Goal: Book appointment/travel/reservation

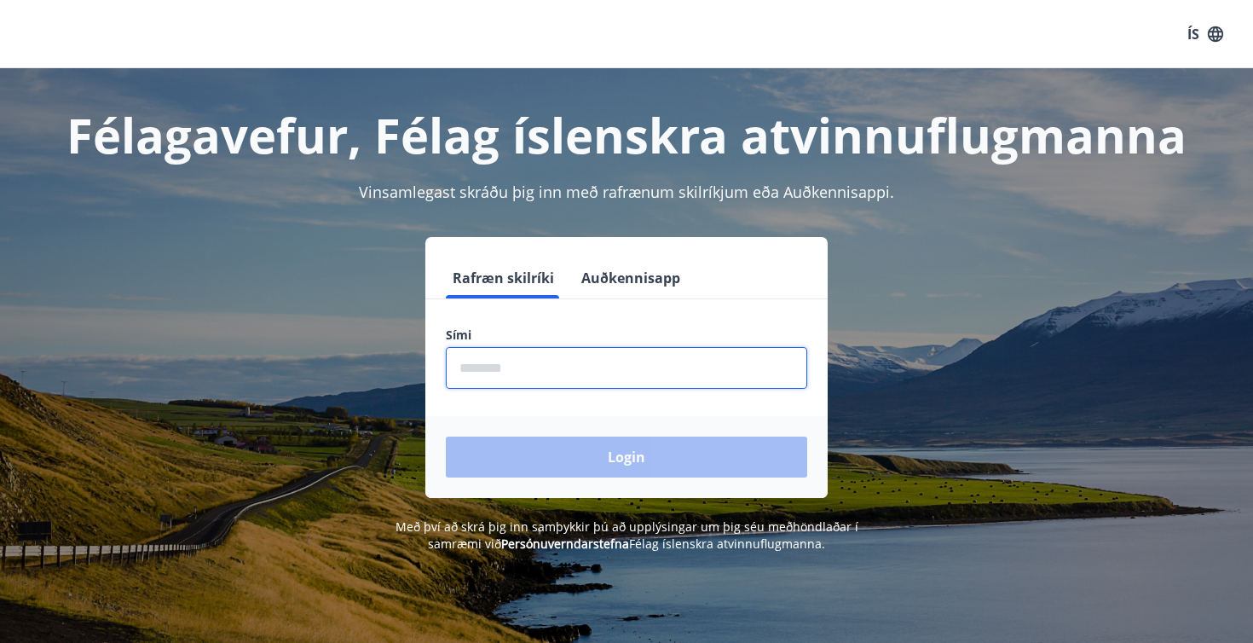
click at [580, 369] on input "phone" at bounding box center [626, 368] width 361 height 42
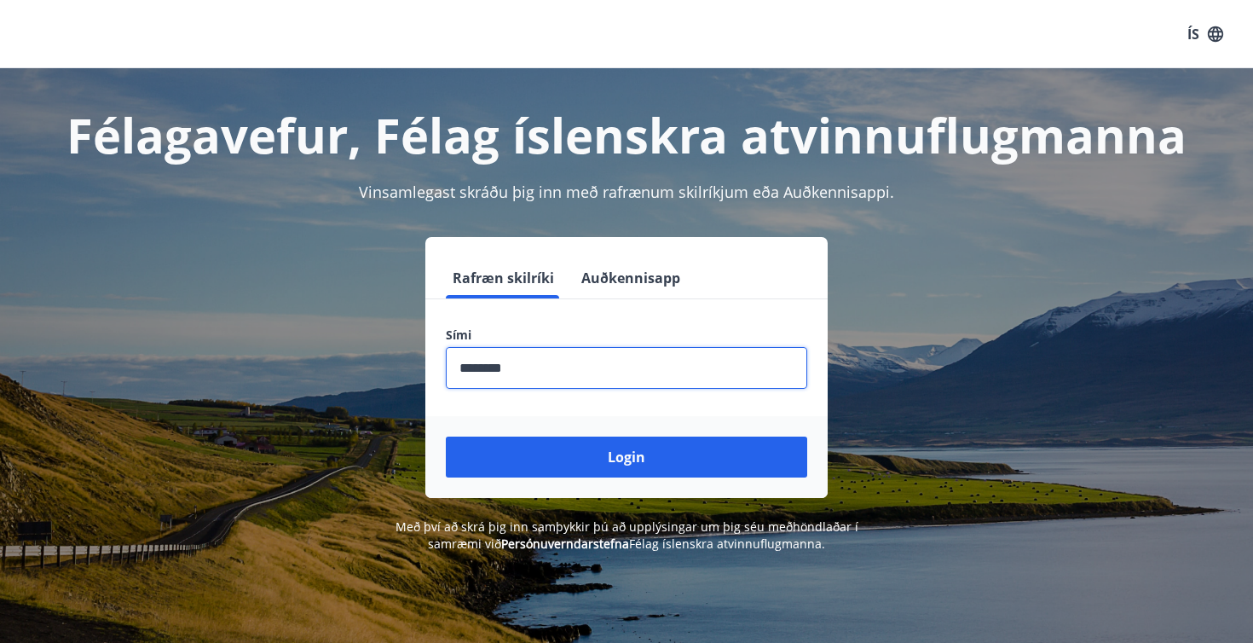
type input "********"
click at [627, 457] on button "Login" at bounding box center [626, 457] width 361 height 41
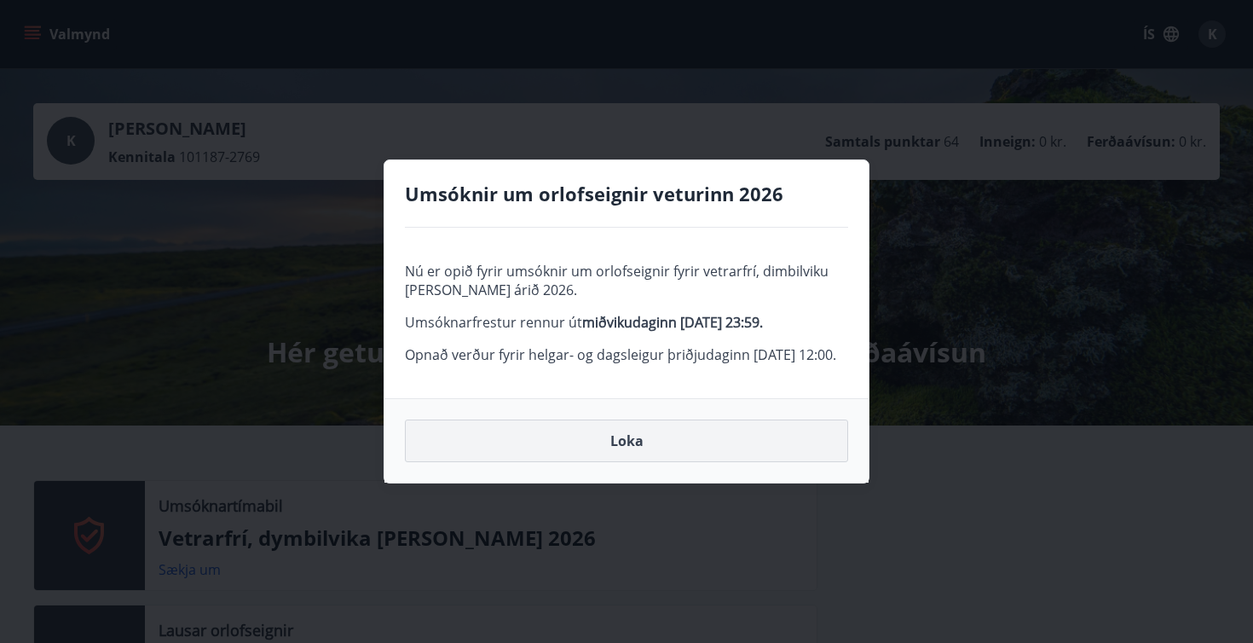
click at [601, 462] on button "Loka" at bounding box center [626, 440] width 443 height 43
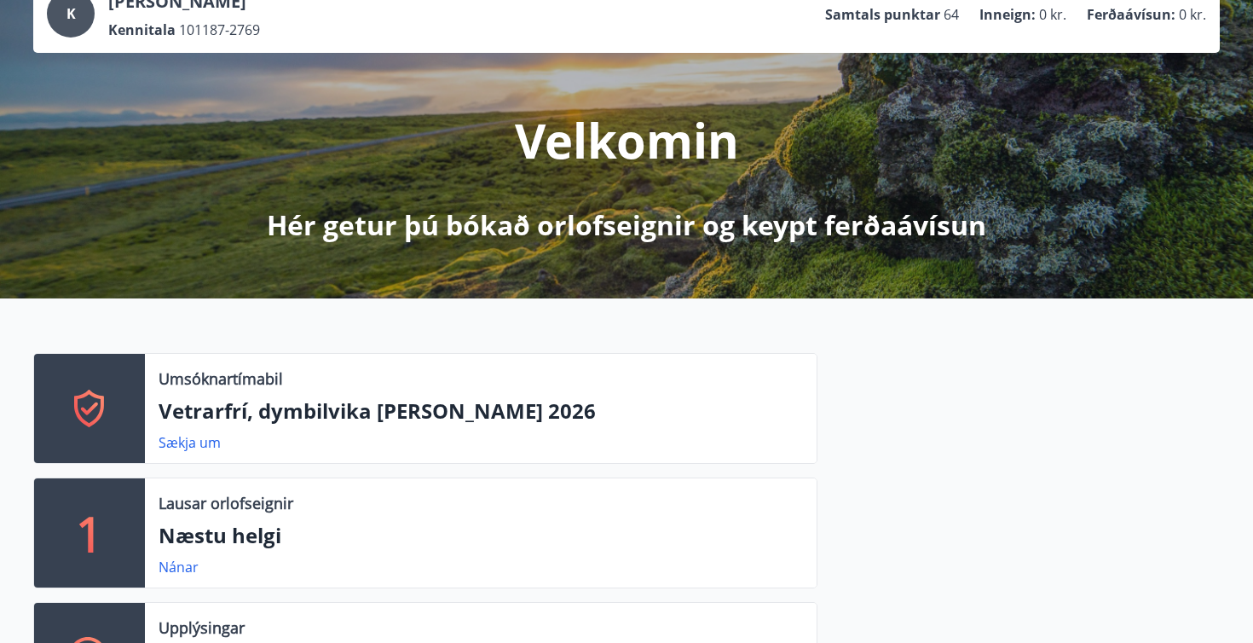
scroll to position [142, 0]
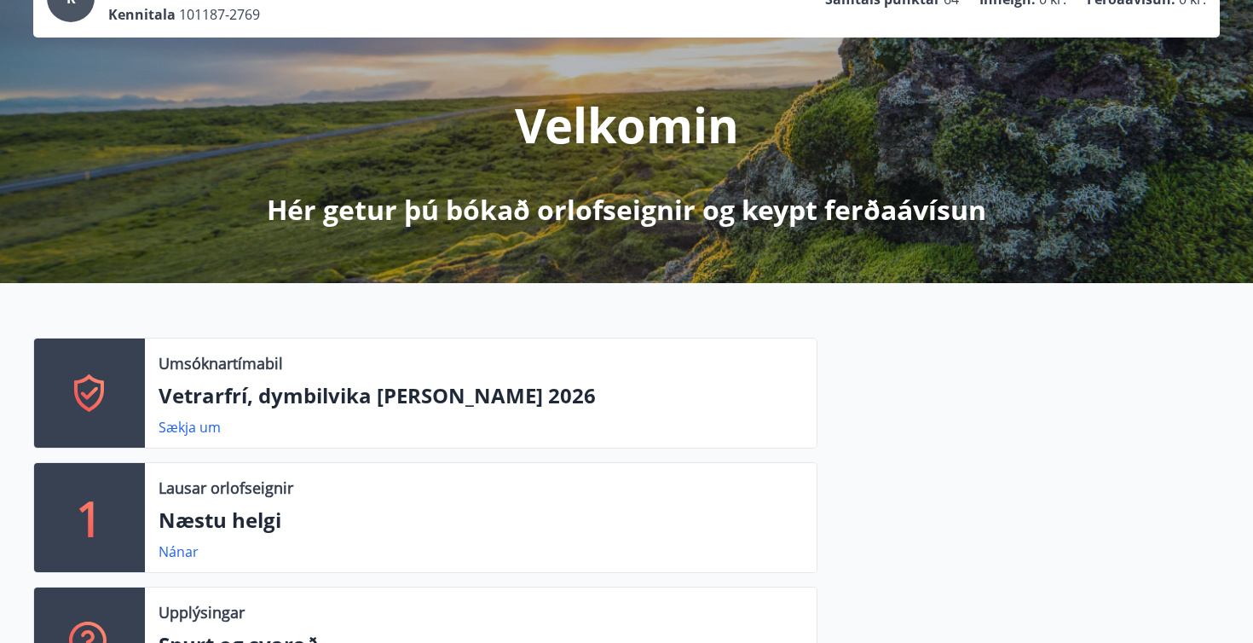
click at [501, 433] on div "Sækja um" at bounding box center [481, 427] width 645 height 20
click at [209, 436] on link "Sækja um" at bounding box center [190, 427] width 62 height 19
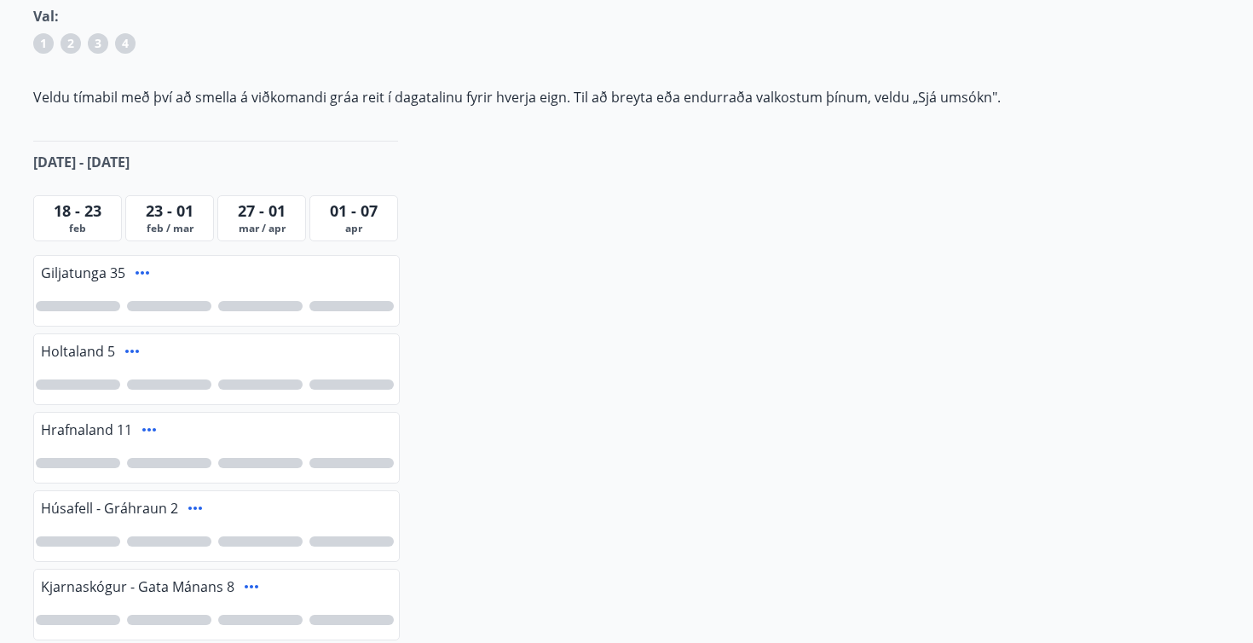
scroll to position [275, 0]
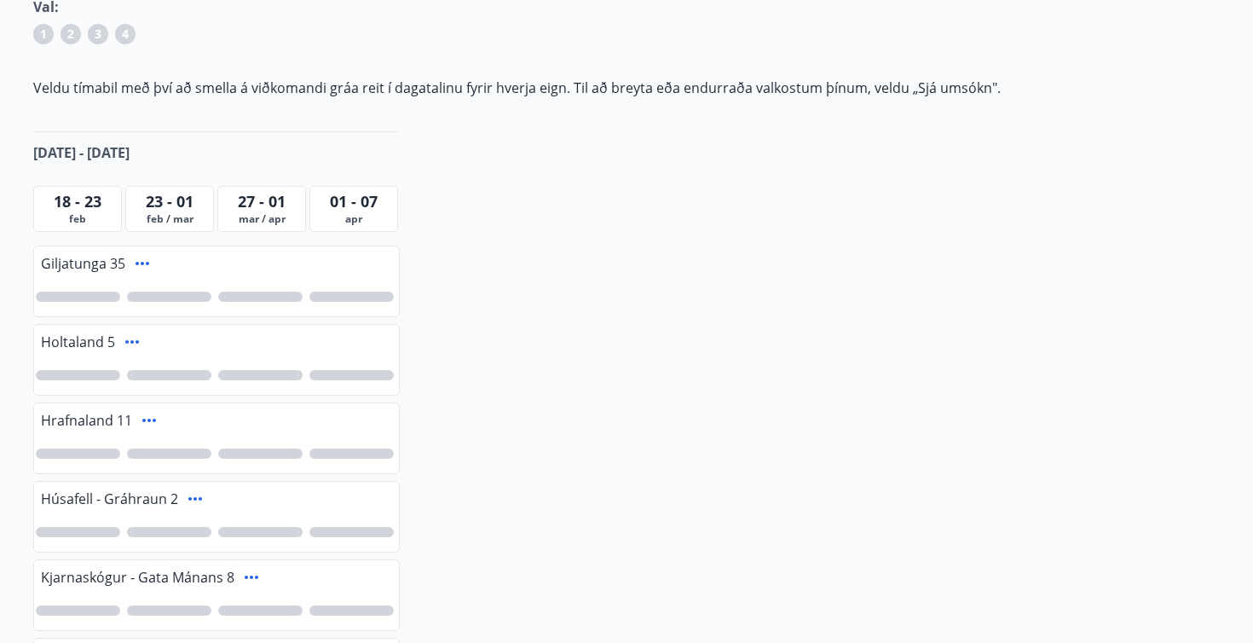
click at [76, 299] on div at bounding box center [78, 297] width 84 height 10
click at [76, 299] on span "1" at bounding box center [78, 296] width 8 height 19
click at [165, 301] on div at bounding box center [169, 297] width 84 height 10
click at [107, 298] on div at bounding box center [78, 297] width 84 height 10
click at [163, 298] on div "1" at bounding box center [169, 296] width 20 height 20
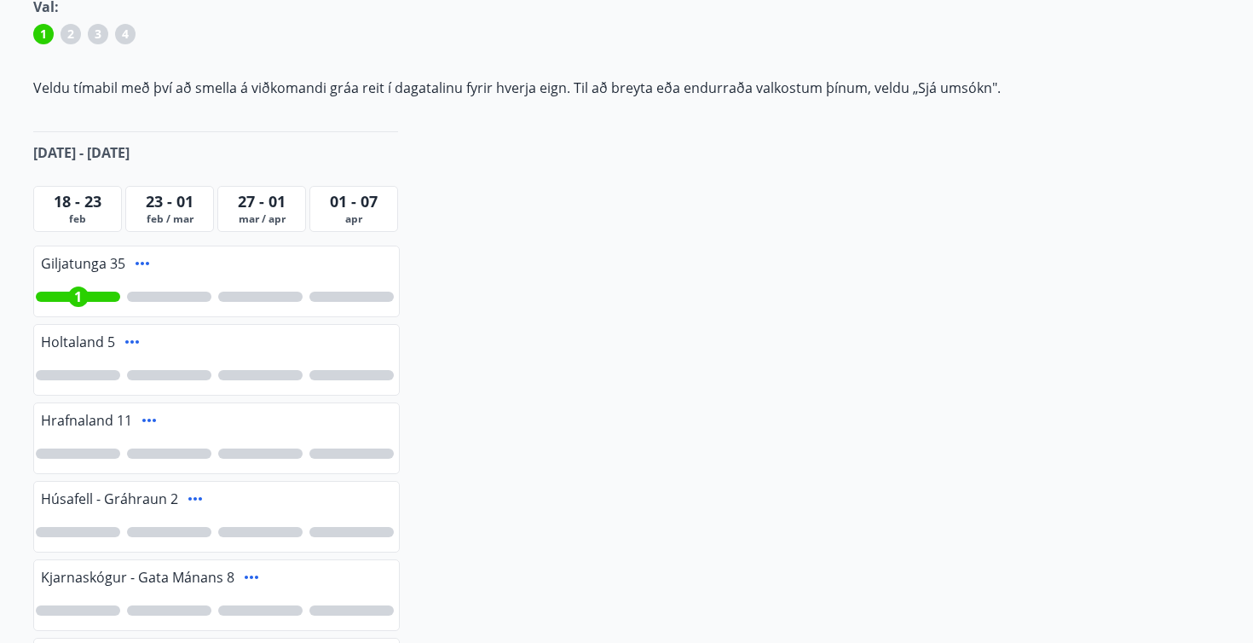
click at [84, 296] on div "1" at bounding box center [78, 296] width 20 height 20
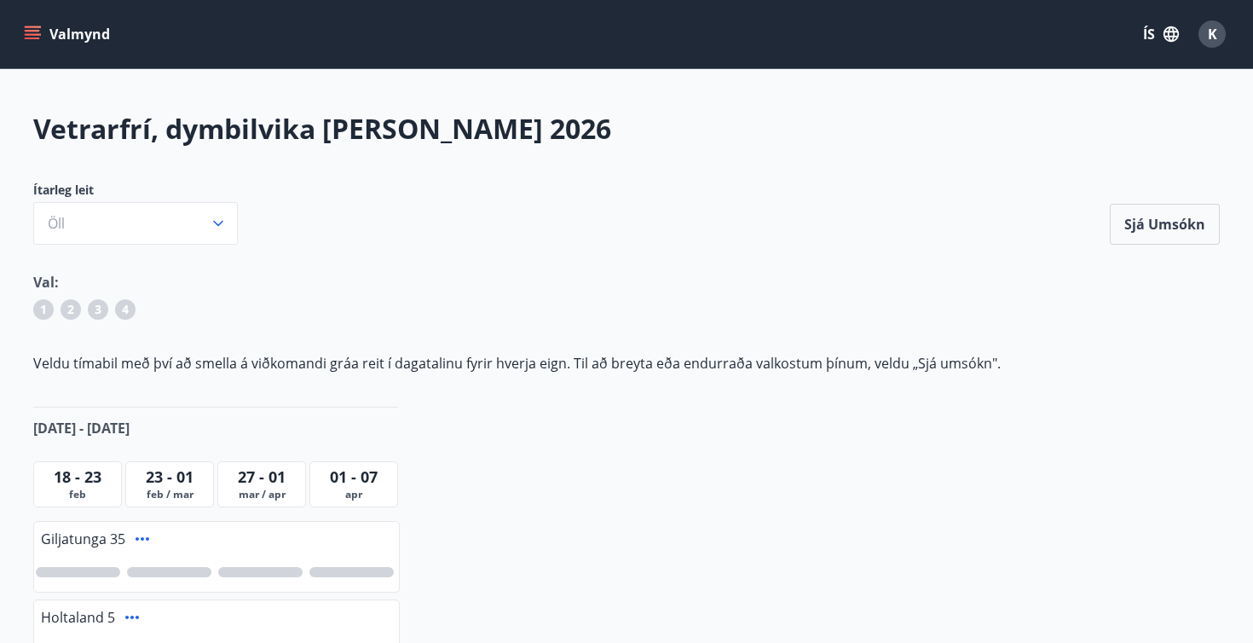
scroll to position [0, 0]
click at [226, 235] on button "Öll" at bounding box center [135, 223] width 205 height 43
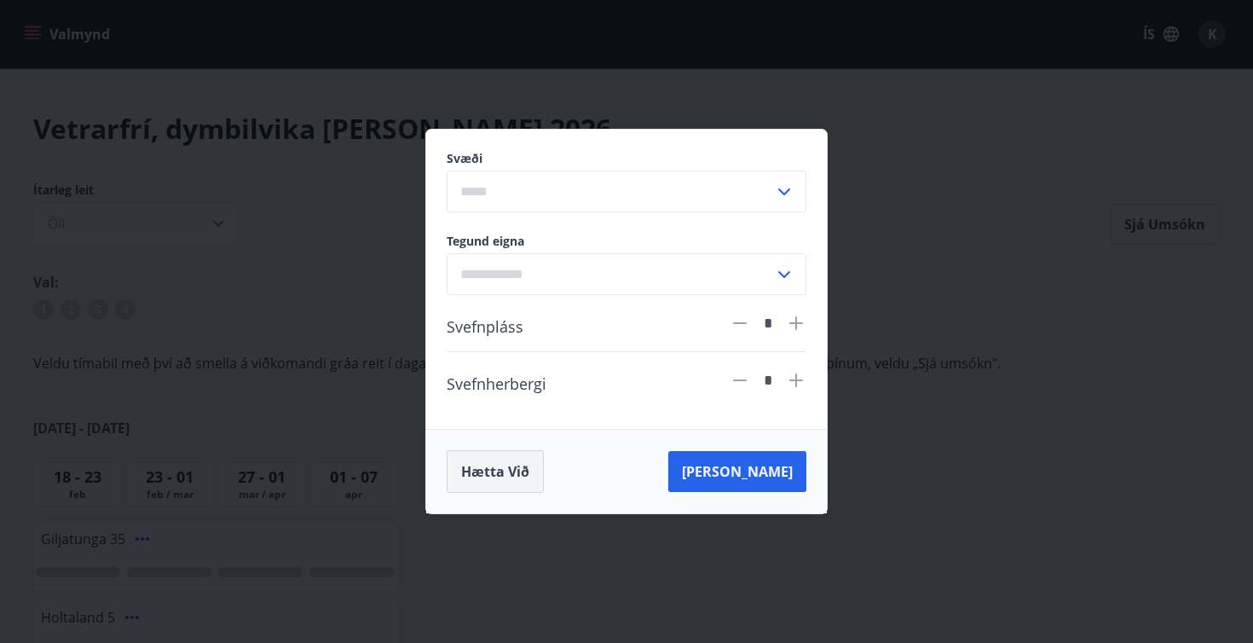
click at [468, 489] on button "Hætta við" at bounding box center [495, 471] width 97 height 43
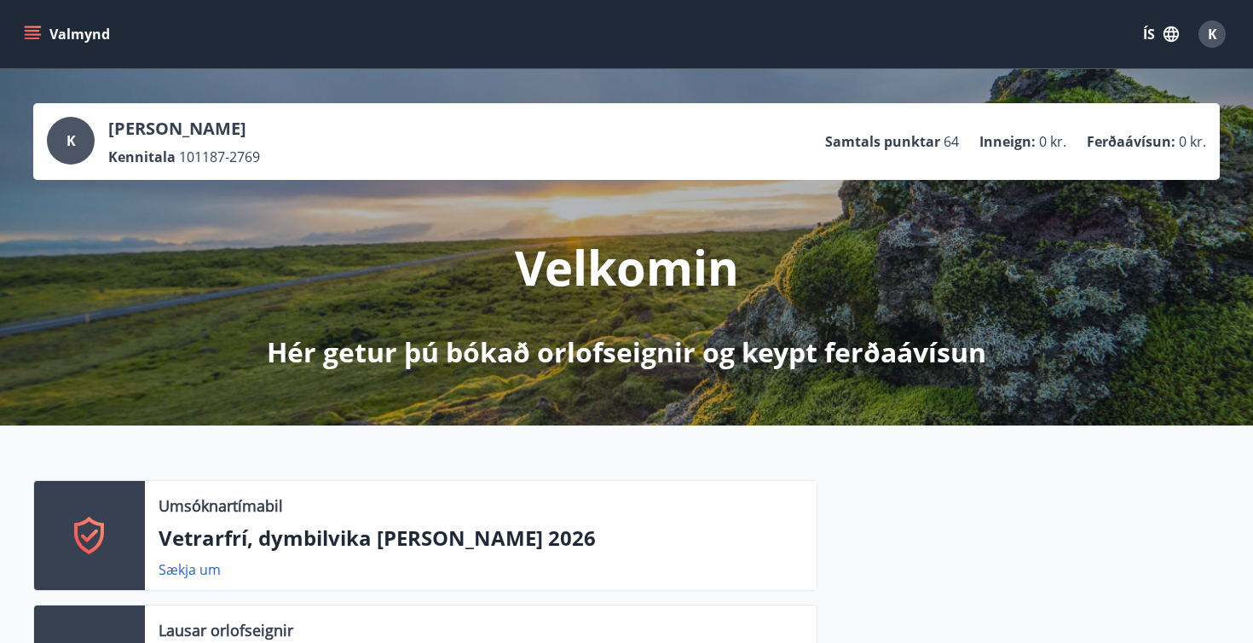
click at [83, 32] on button "Valmynd" at bounding box center [68, 34] width 96 height 31
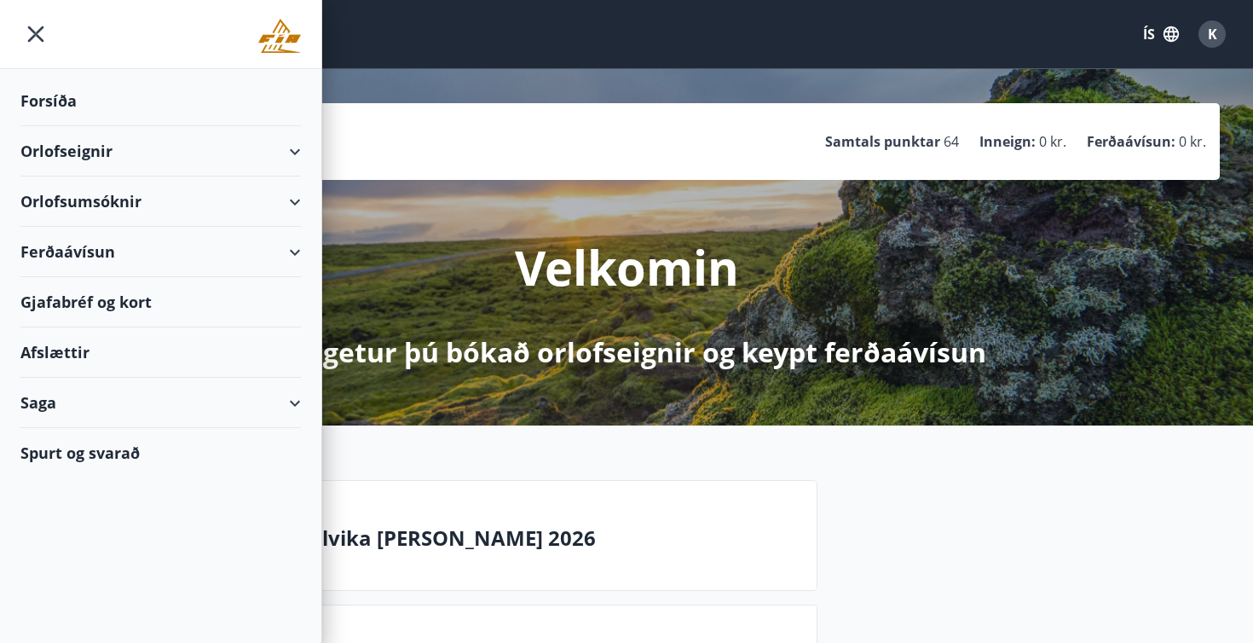
click at [130, 205] on div "Orlofsumsóknir" at bounding box center [160, 201] width 280 height 50
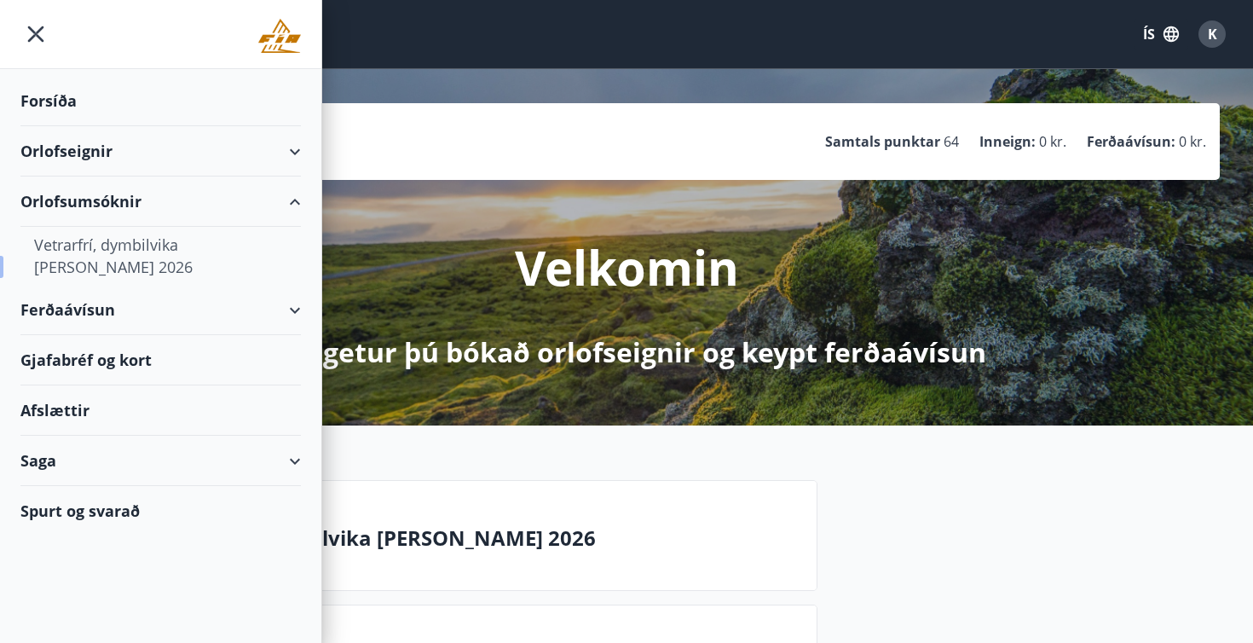
click at [101, 241] on div "Vetrarfrí, dymbilvika og páskar 2026" at bounding box center [160, 256] width 253 height 58
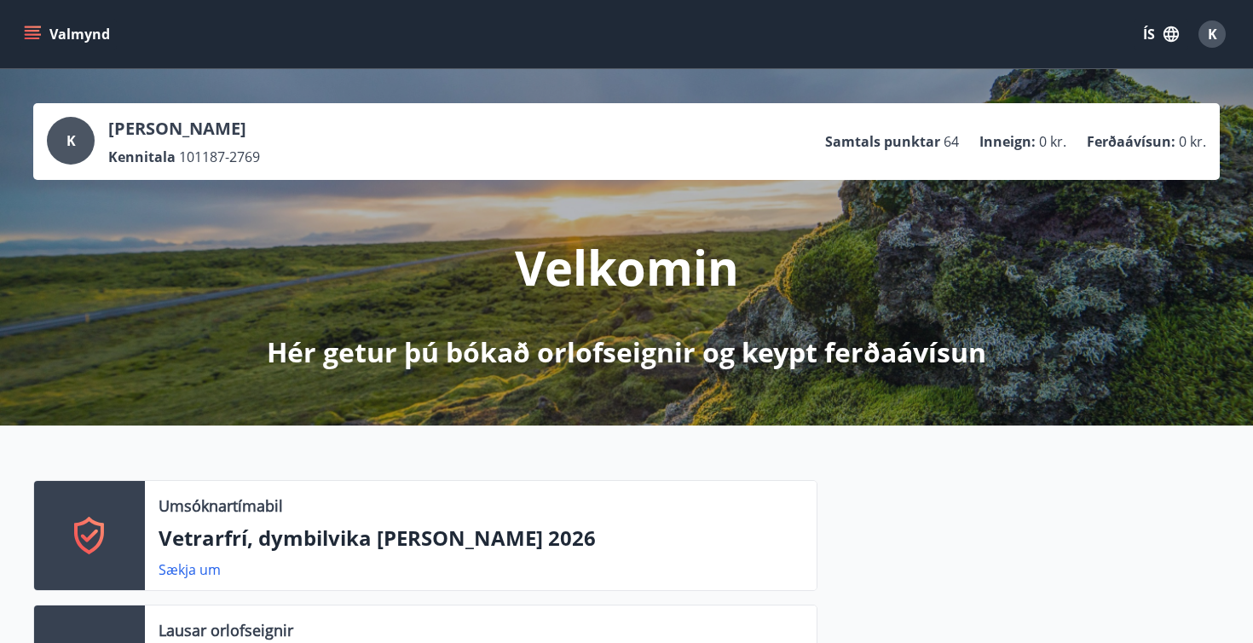
click at [671, 133] on div "K Kristinn Arnar Svavarsson Kennitala 101187-2769 Samtals punktar 64 Inneign : …" at bounding box center [626, 141] width 1159 height 49
click at [93, 39] on button "Valmynd" at bounding box center [68, 34] width 96 height 31
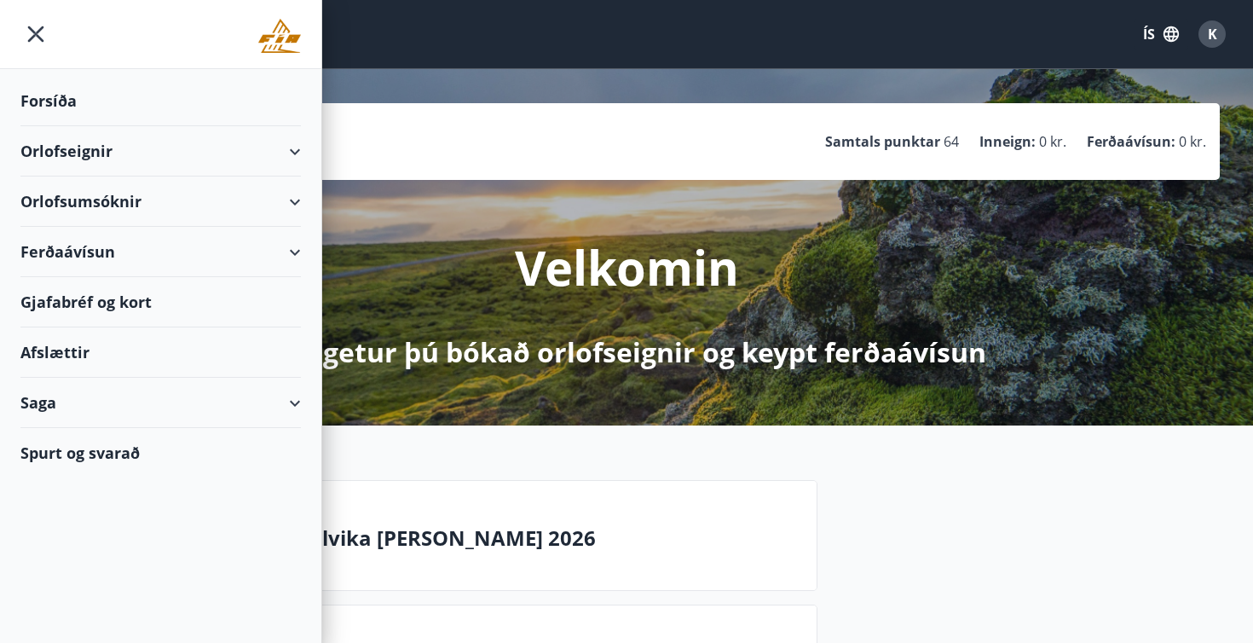
click at [297, 147] on div "Orlofseignir" at bounding box center [160, 151] width 280 height 50
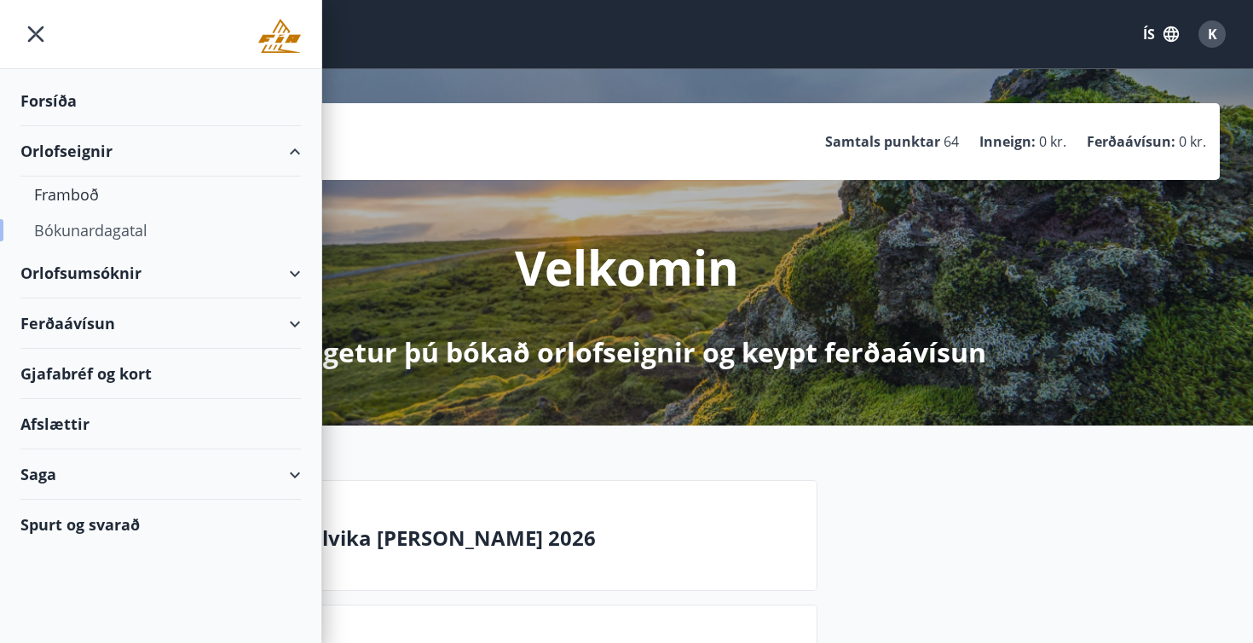
click at [97, 229] on div "Bókunardagatal" at bounding box center [160, 230] width 253 height 36
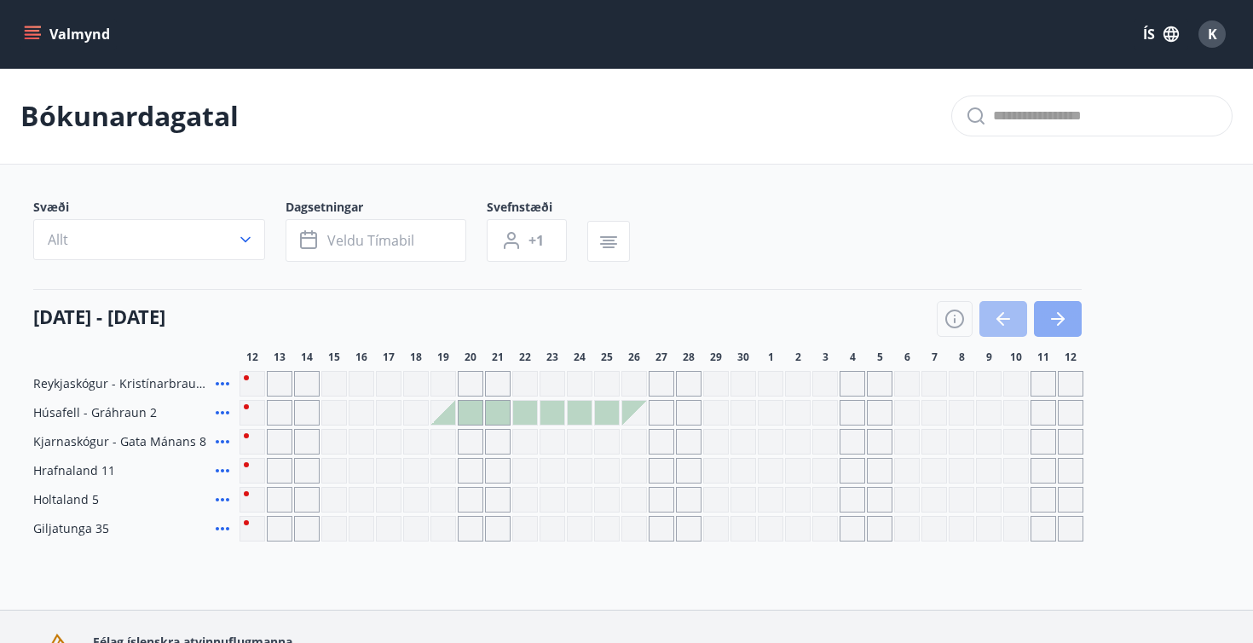
click at [1058, 321] on icon "button" at bounding box center [1058, 319] width 20 height 20
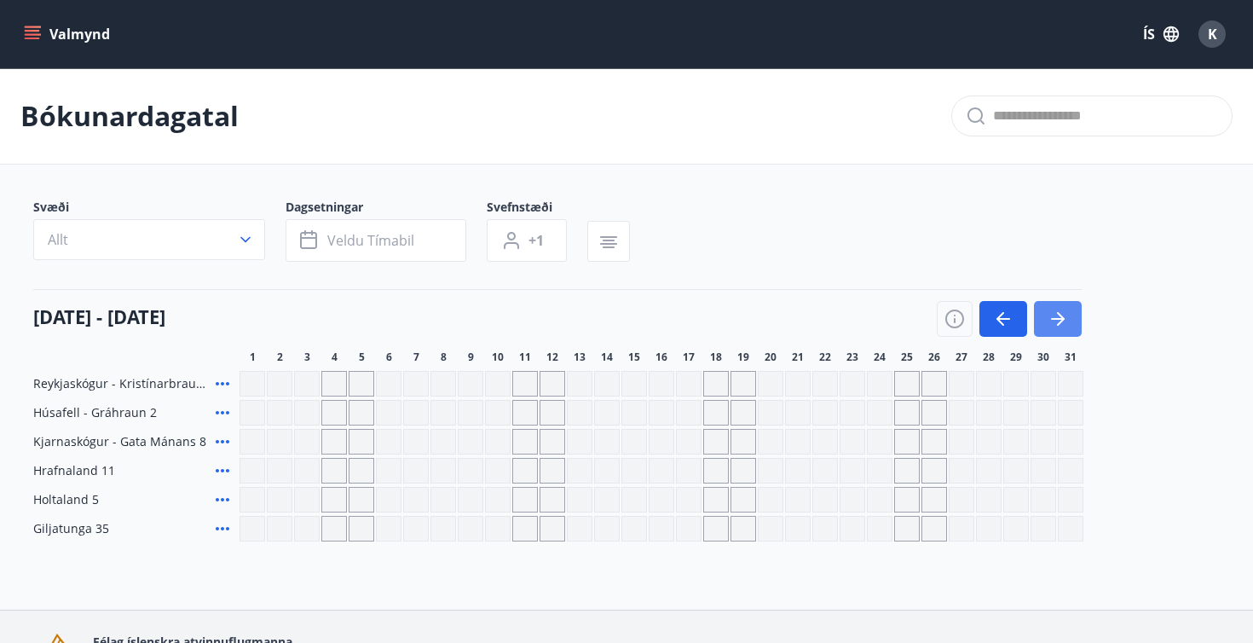
click at [1058, 321] on icon "button" at bounding box center [1058, 319] width 20 height 20
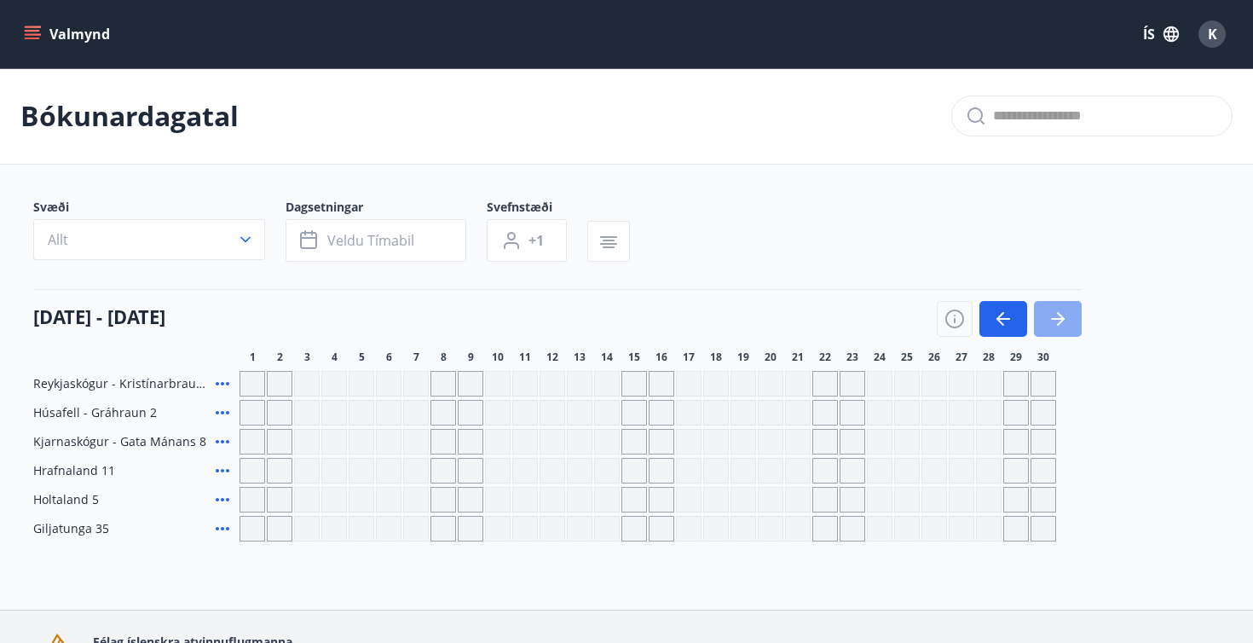
click at [1058, 321] on icon "button" at bounding box center [1058, 319] width 20 height 20
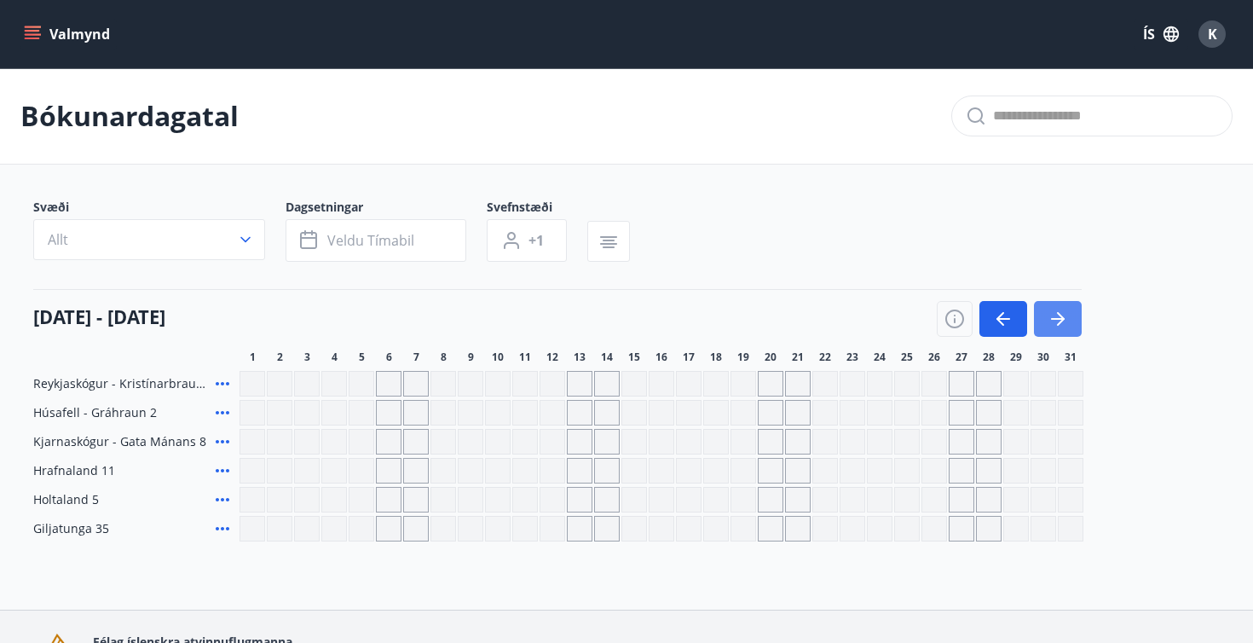
click at [1058, 321] on icon "button" at bounding box center [1058, 319] width 20 height 20
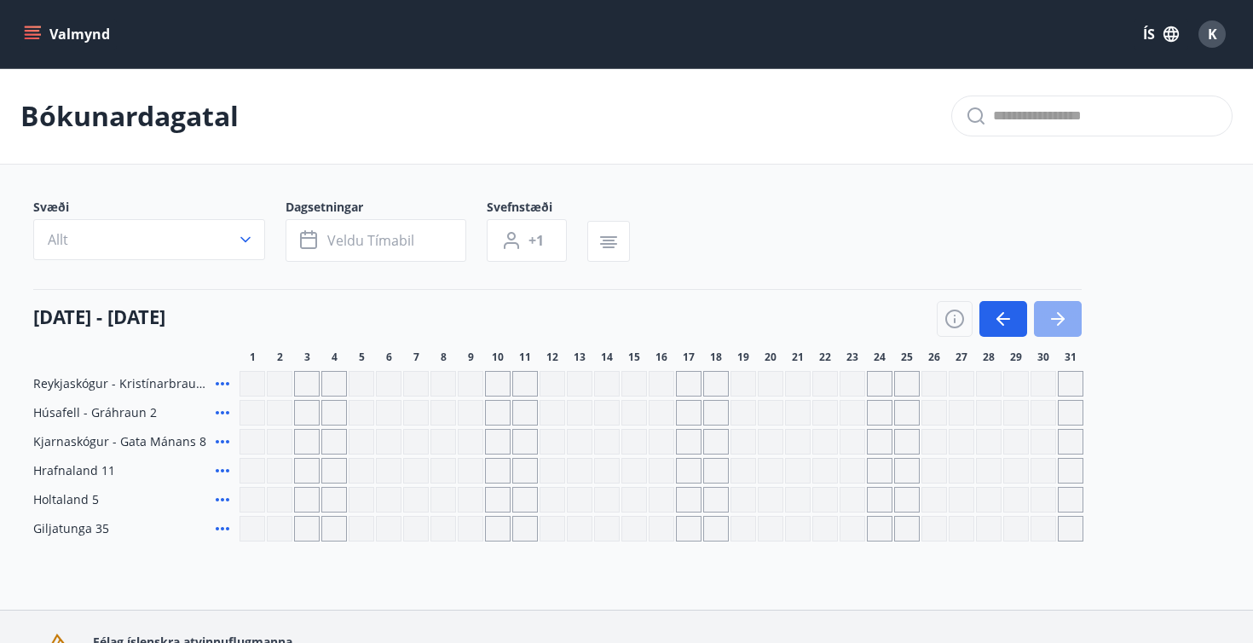
click at [1058, 321] on icon "button" at bounding box center [1058, 319] width 20 height 20
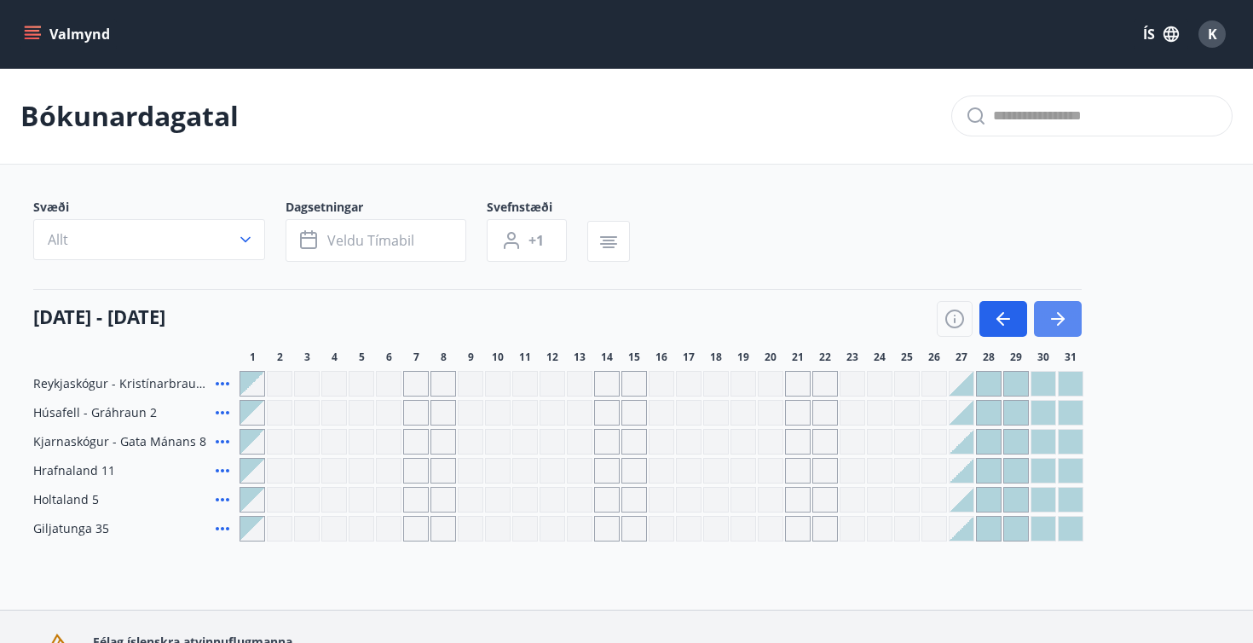
click at [1058, 321] on icon "button" at bounding box center [1058, 319] width 20 height 20
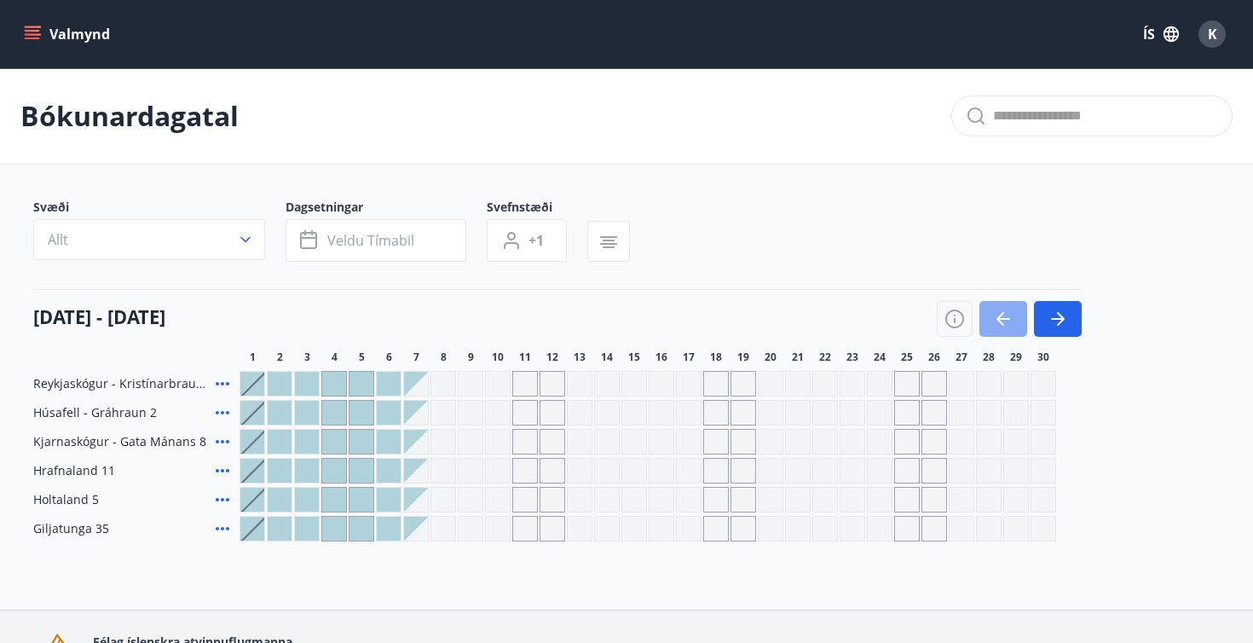
click at [991, 327] on button "button" at bounding box center [1004, 319] width 48 height 36
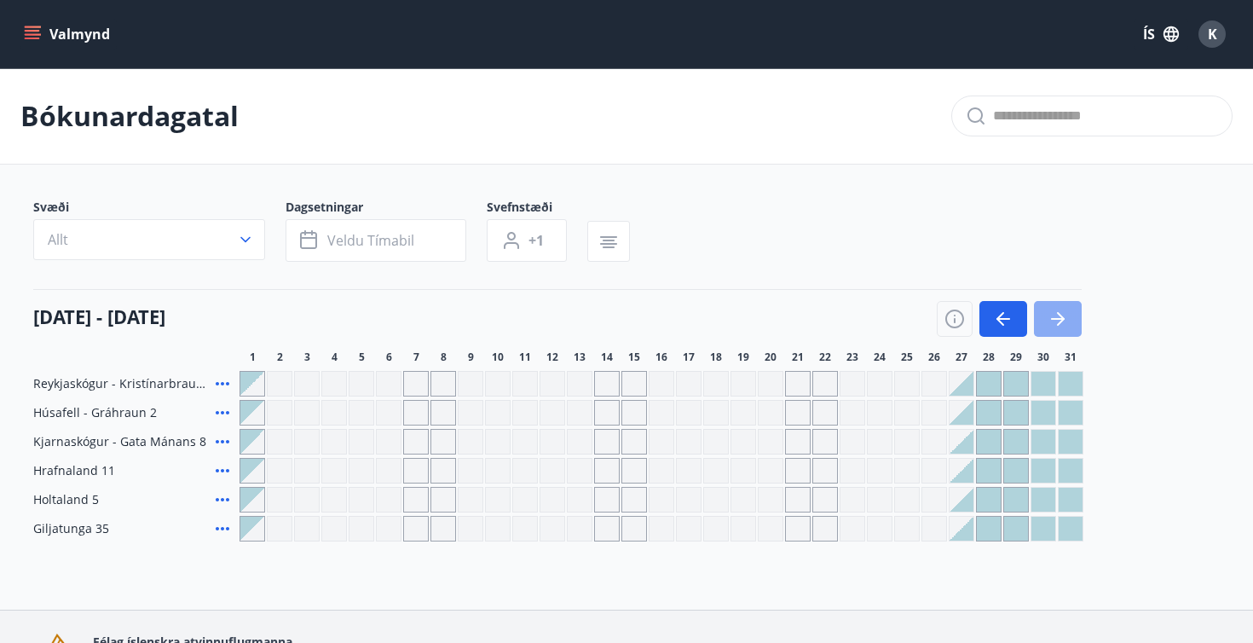
click at [1055, 327] on icon "button" at bounding box center [1058, 319] width 20 height 20
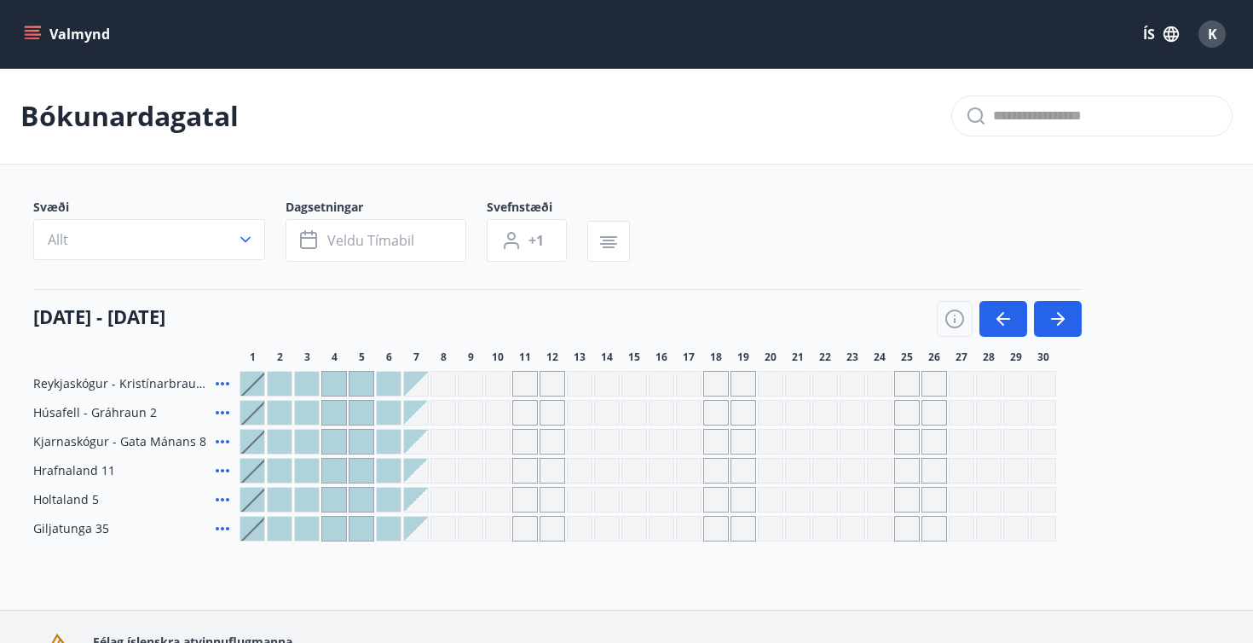
click at [60, 37] on button "Valmynd" at bounding box center [68, 34] width 96 height 31
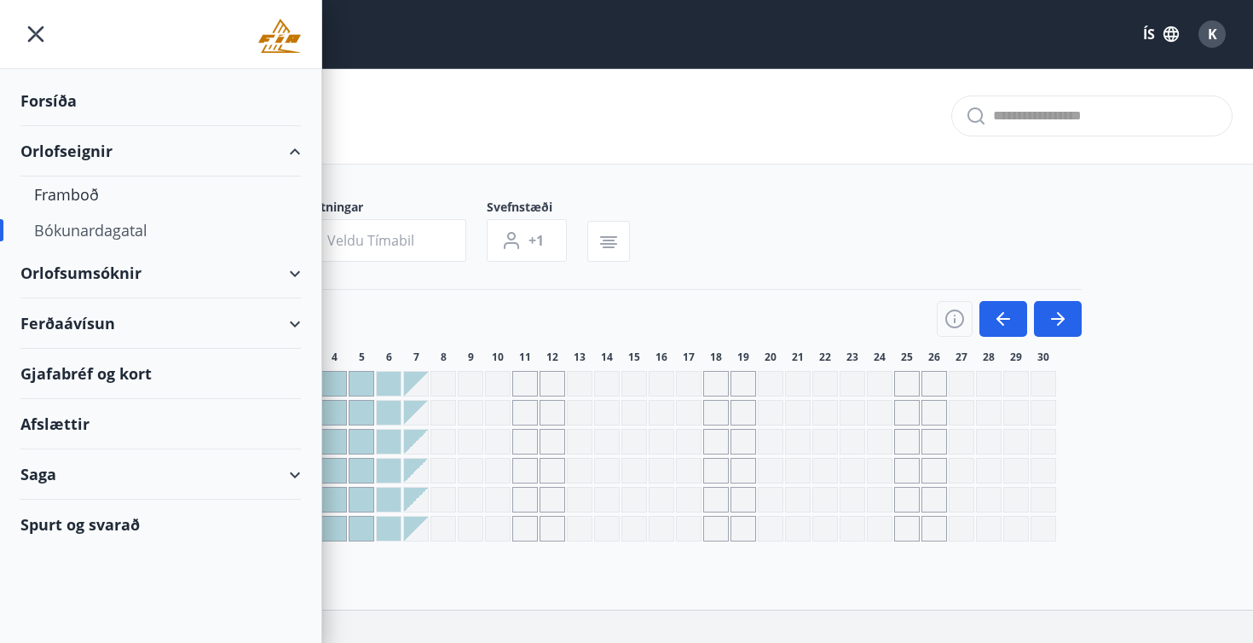
click at [108, 269] on div "Orlofsumsóknir" at bounding box center [160, 273] width 280 height 50
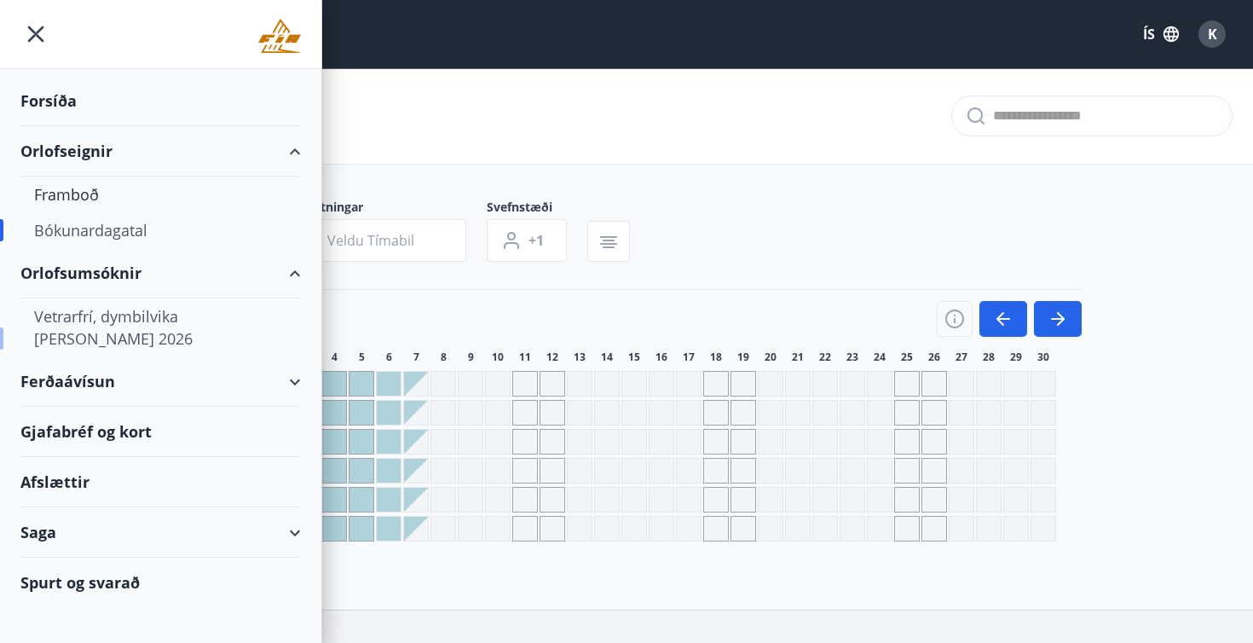
click at [92, 312] on div "Vetrarfrí, dymbilvika og páskar 2026" at bounding box center [160, 327] width 253 height 58
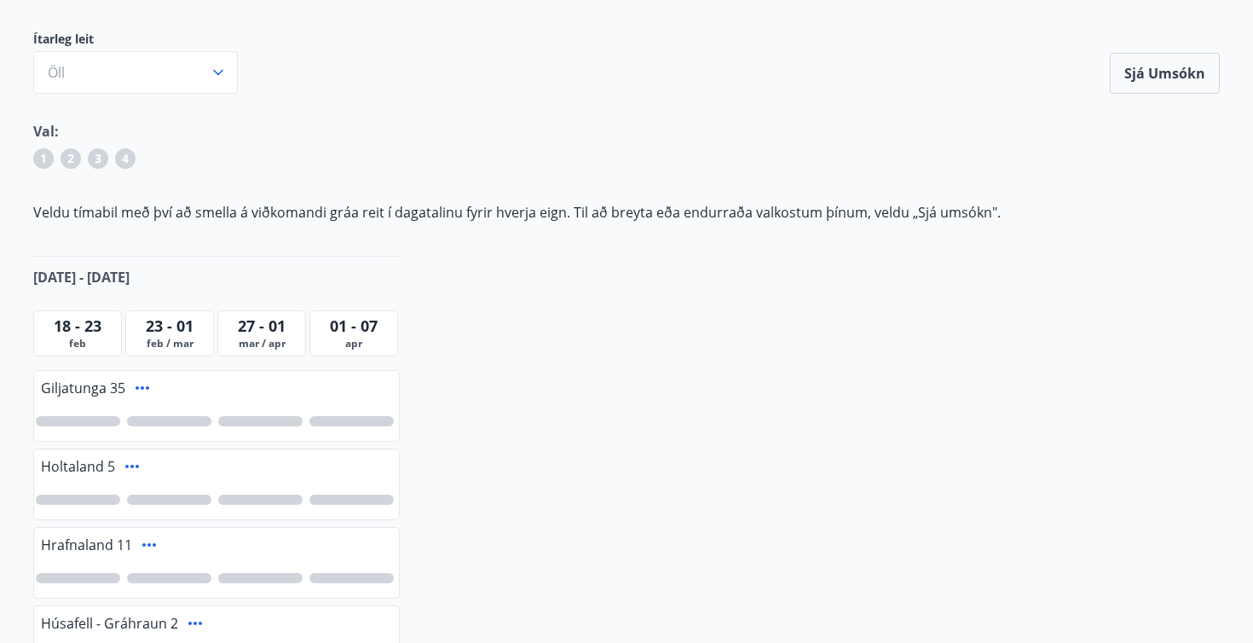
scroll to position [190, 0]
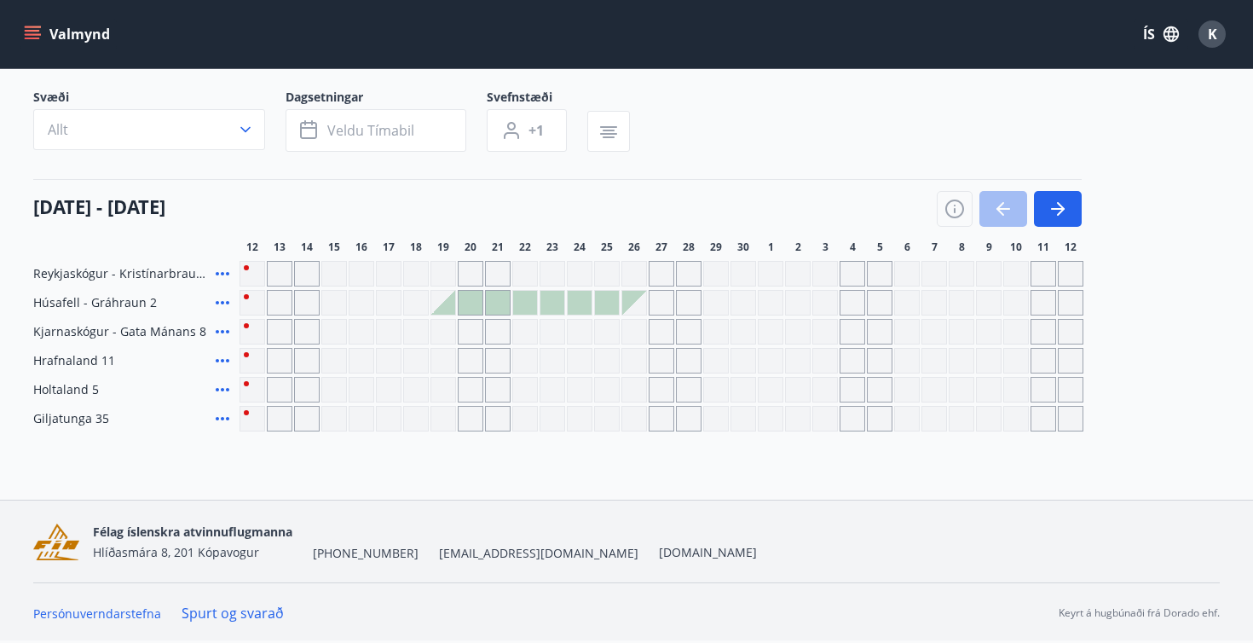
scroll to position [110, 0]
click at [218, 275] on icon at bounding box center [223, 273] width 14 height 3
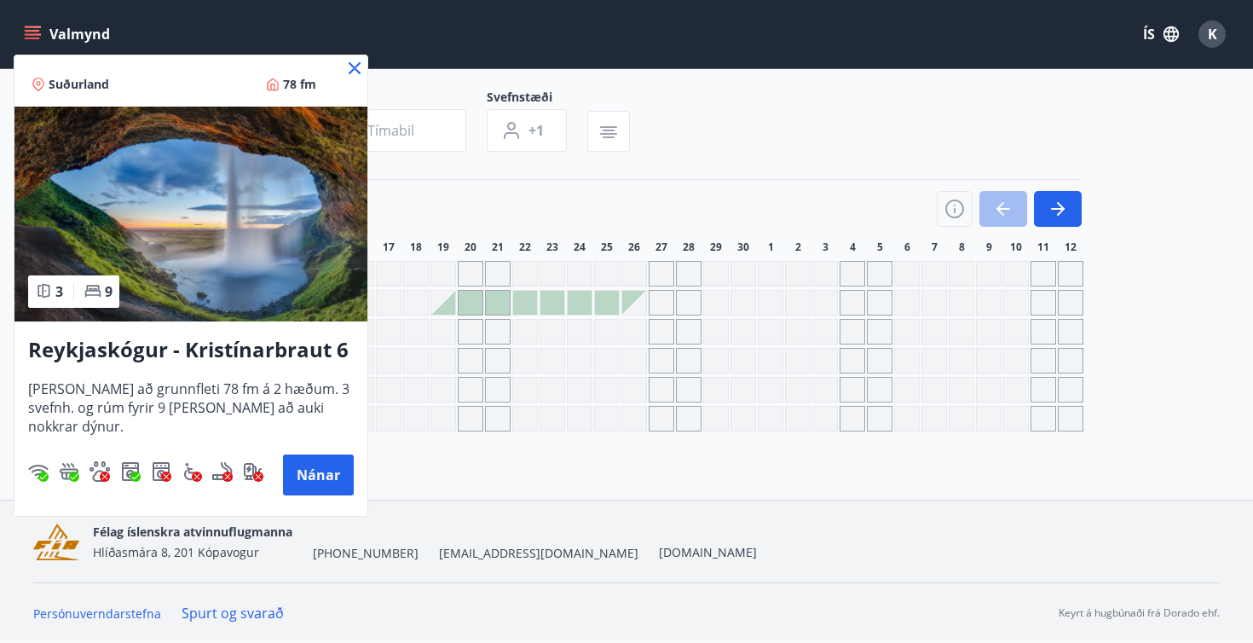
click at [351, 66] on icon at bounding box center [354, 68] width 20 height 20
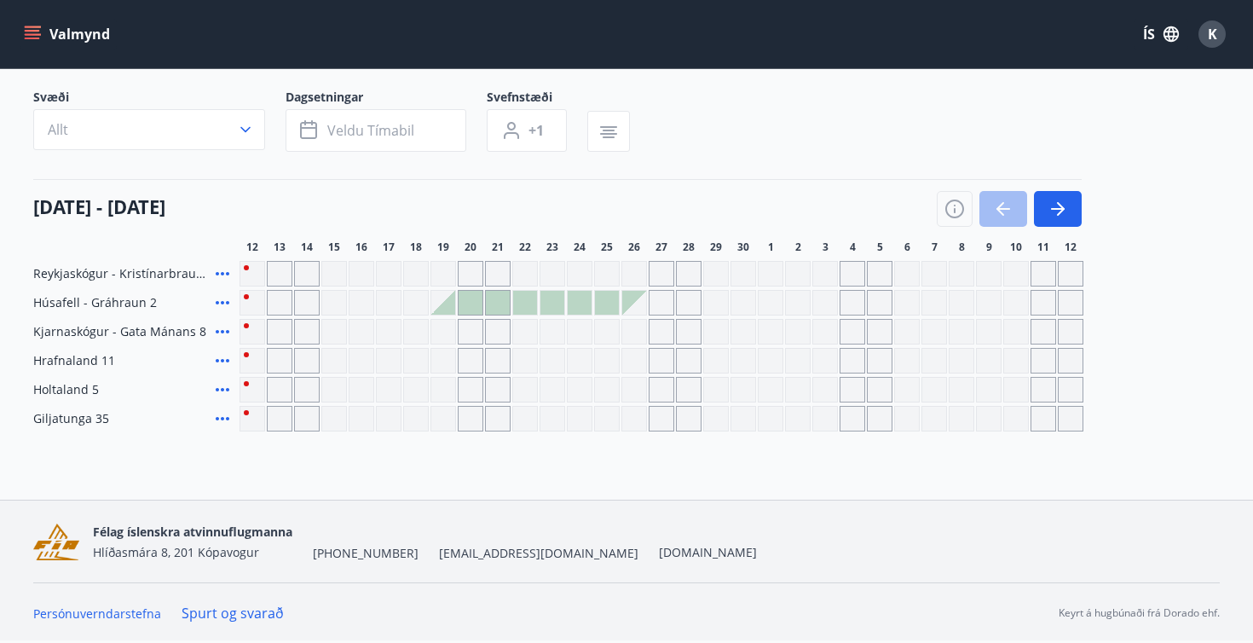
click at [215, 613] on link "Spurt og svarað" at bounding box center [233, 613] width 102 height 19
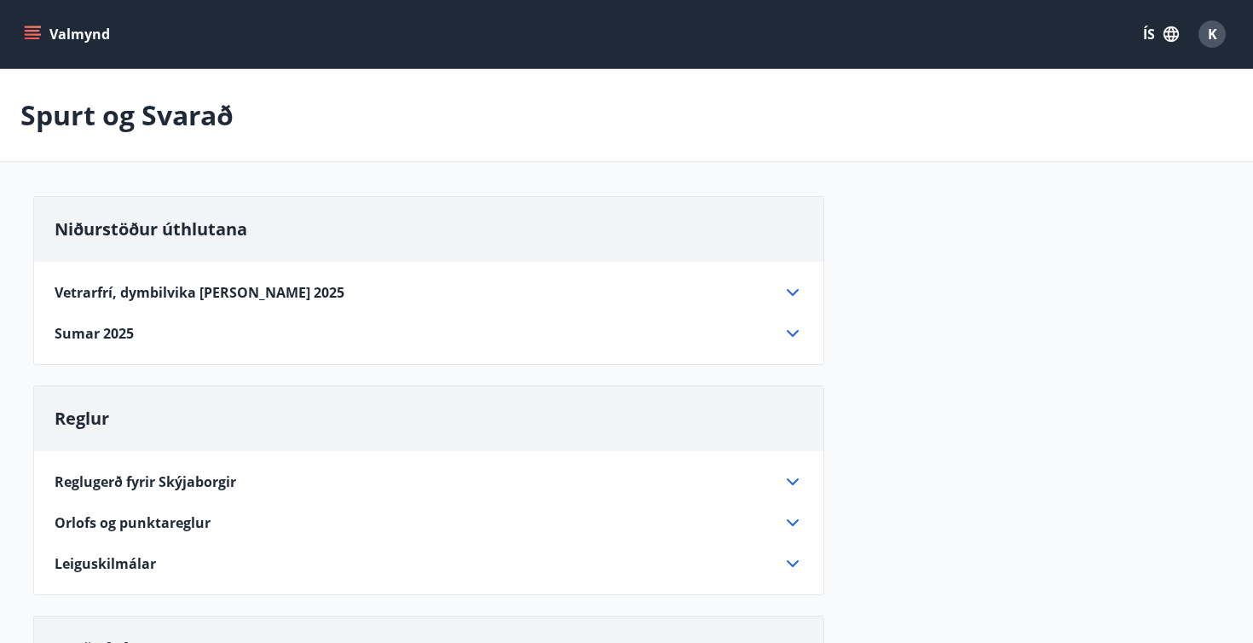
click at [143, 291] on span "Vetrarfrí, dymbilvika og páskar 2025" at bounding box center [200, 292] width 290 height 19
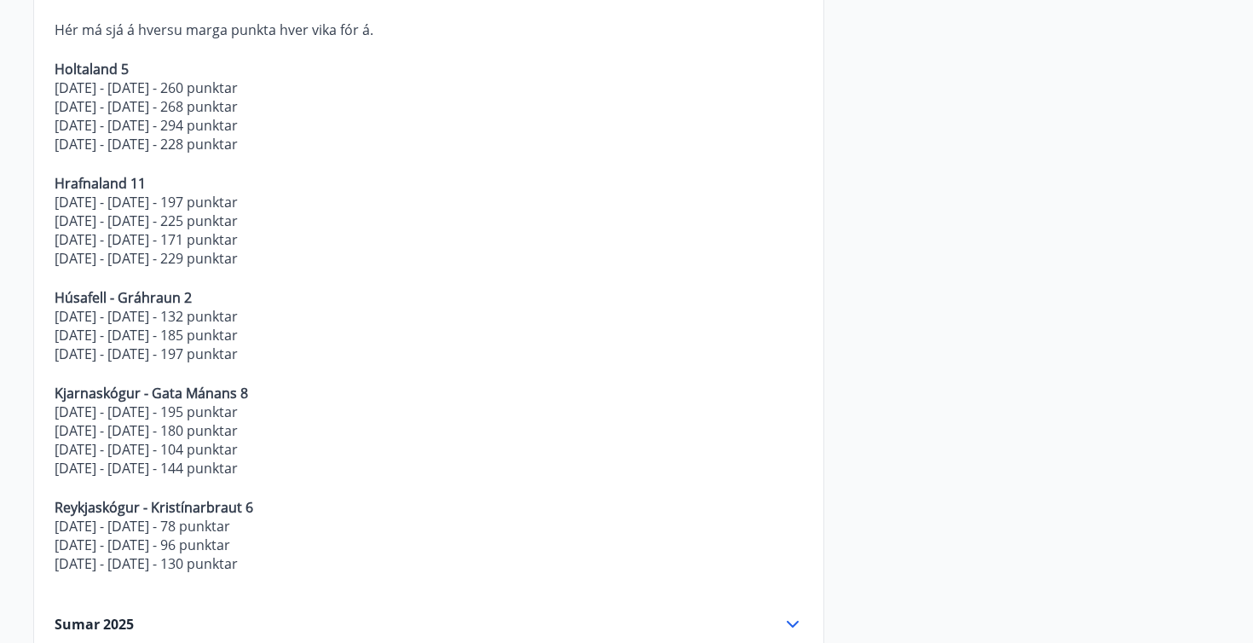
scroll to position [395, 0]
